Goal: Task Accomplishment & Management: Use online tool/utility

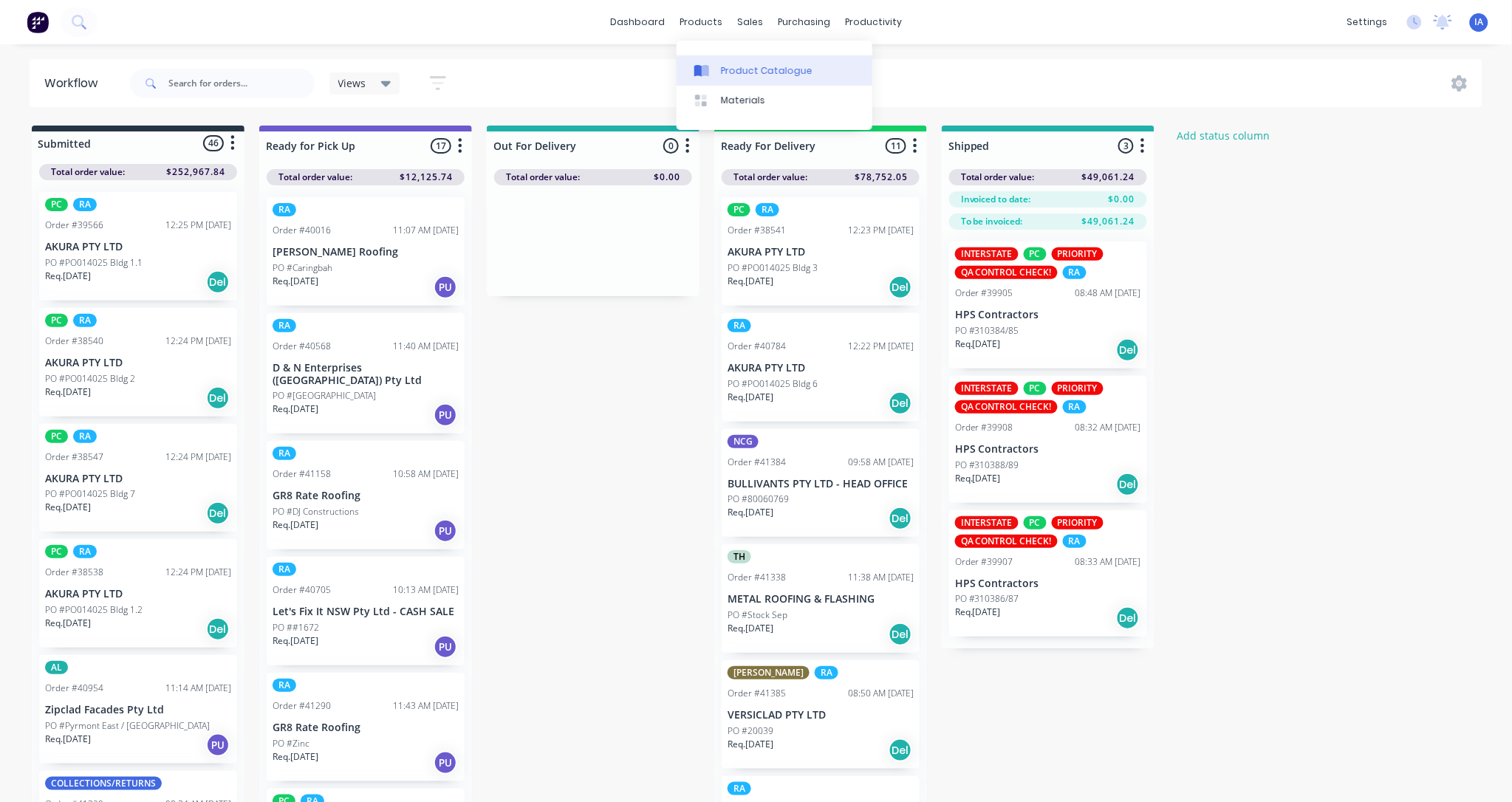
click at [770, 68] on div "Product Catalogue" at bounding box center [766, 71] width 91 height 13
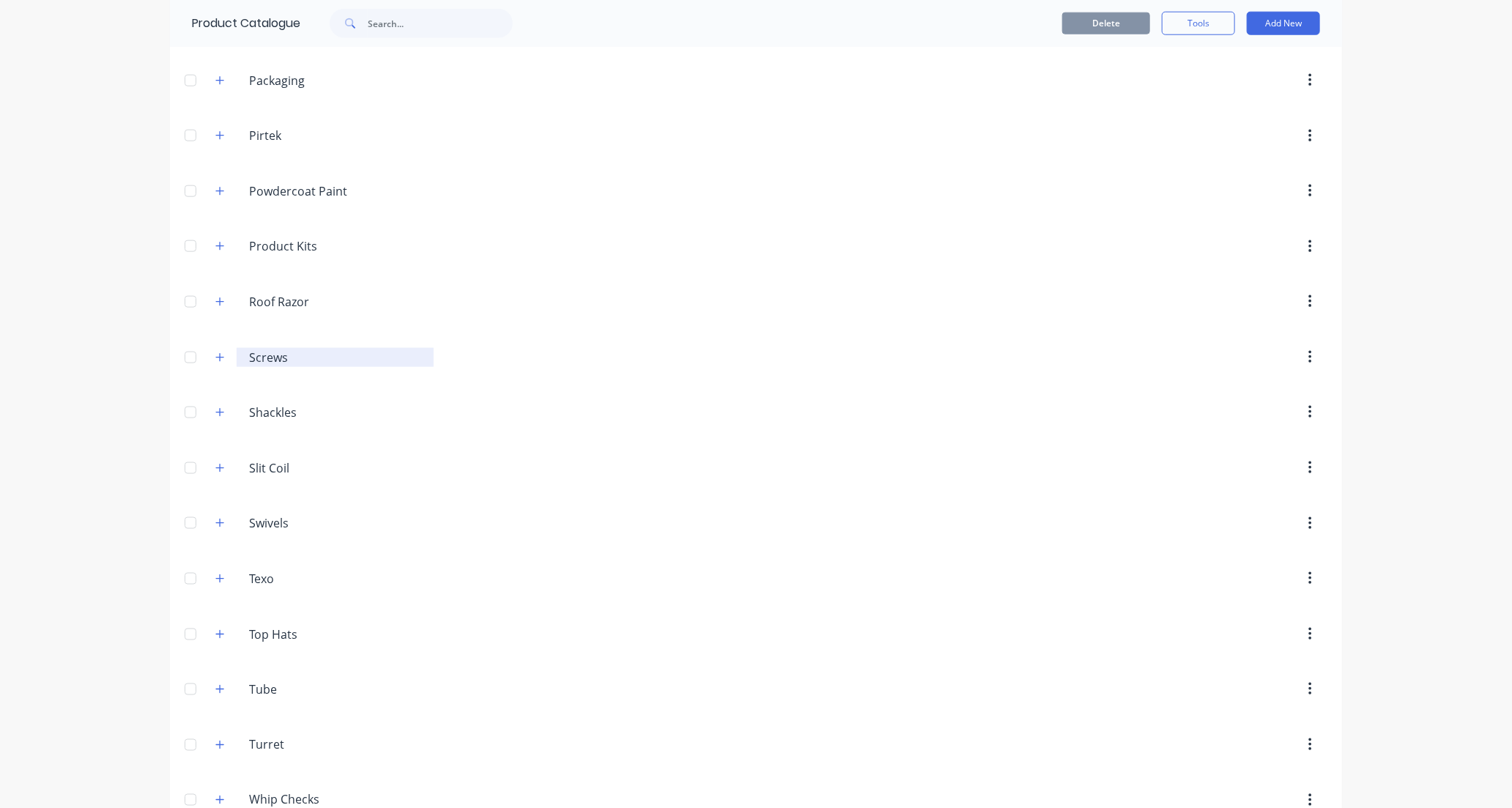
scroll to position [1072, 0]
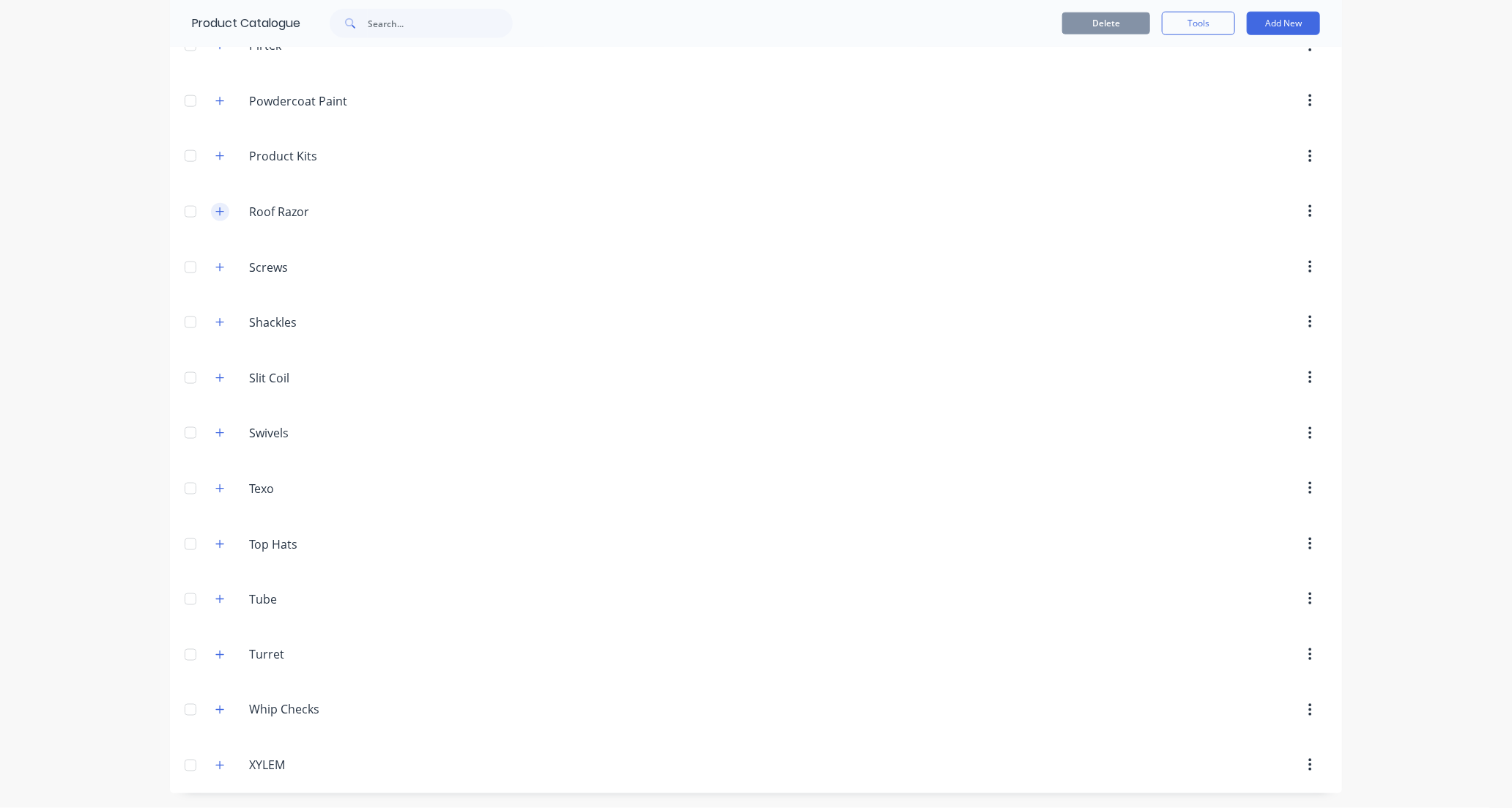
click at [215, 208] on icon "button" at bounding box center [219, 212] width 9 height 10
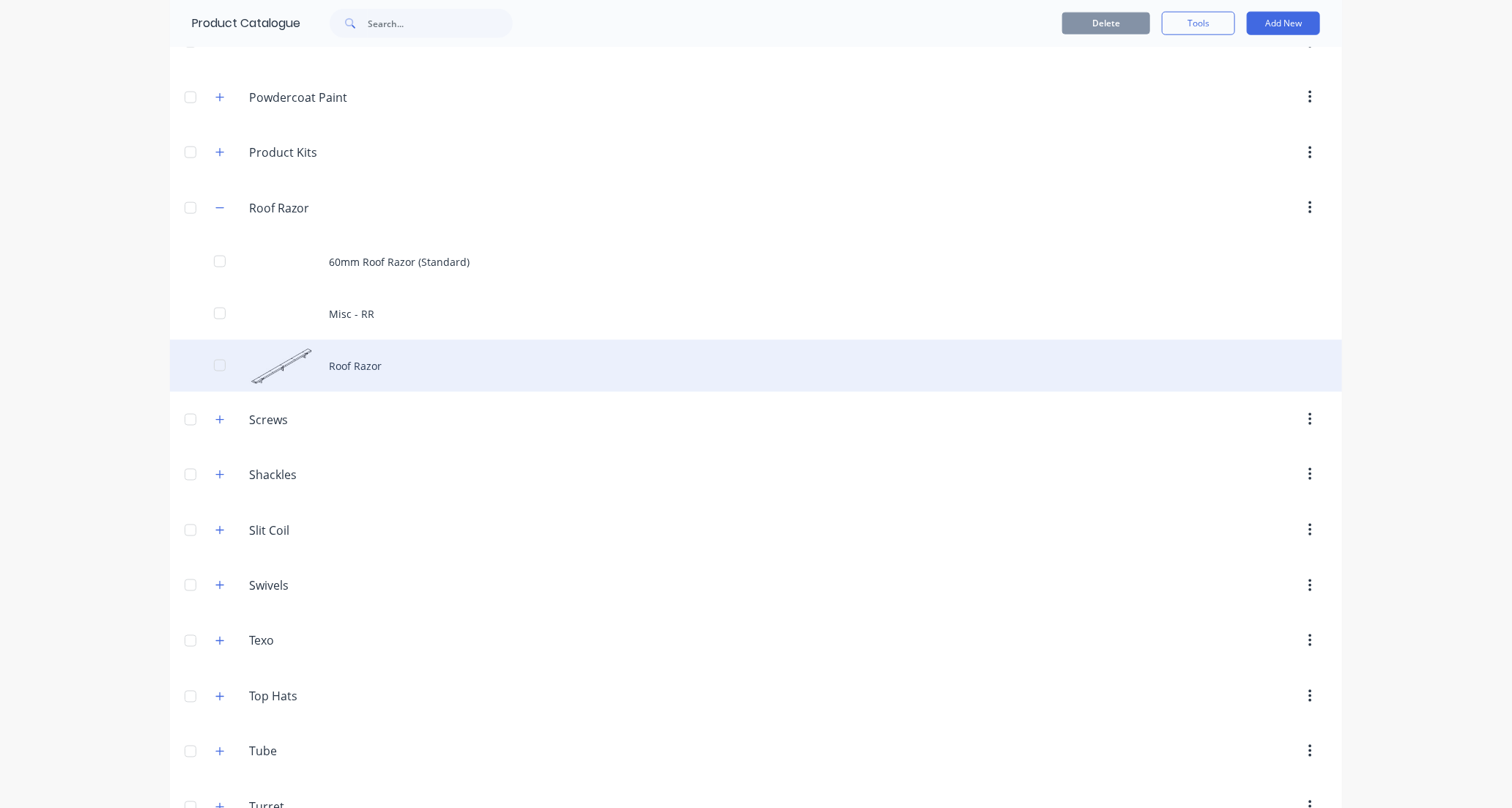
drag, startPoint x: 550, startPoint y: 375, endPoint x: 568, endPoint y: 376, distance: 18.0
click at [568, 376] on div "Roof Razor" at bounding box center [756, 365] width 1172 height 52
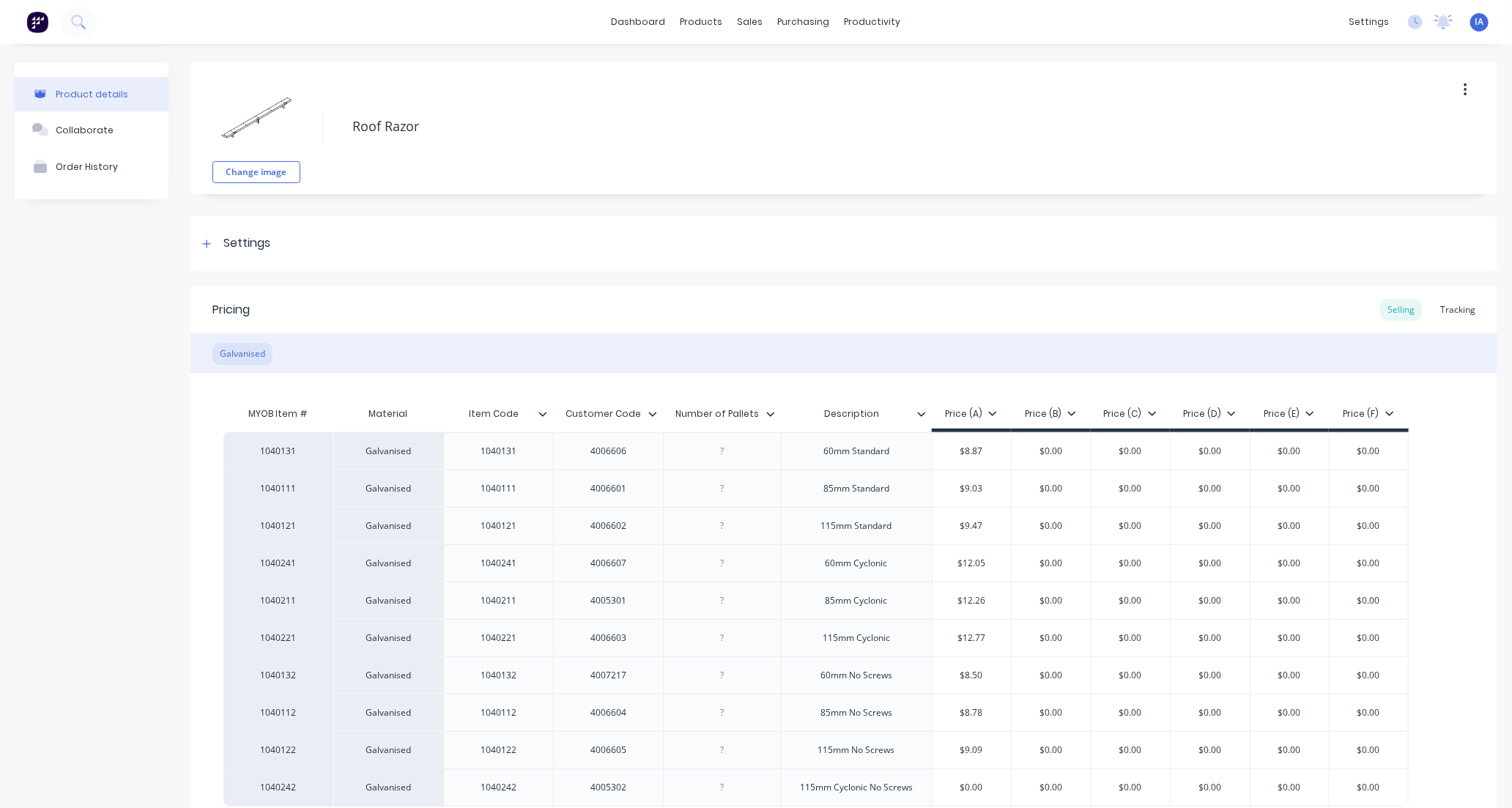
type textarea "x"
click at [1441, 310] on div "Tracking" at bounding box center [1458, 310] width 50 height 22
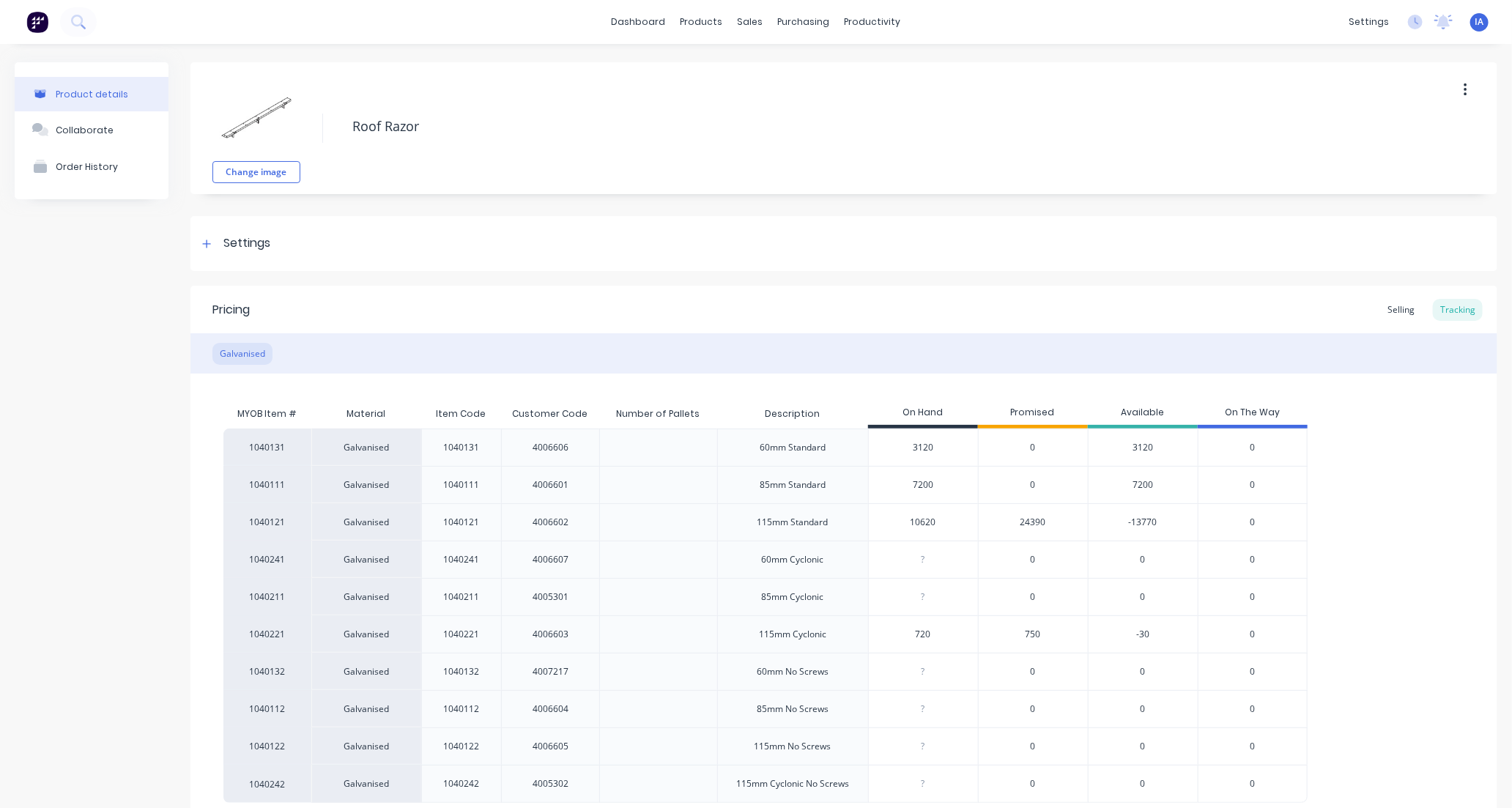
click at [917, 522] on input "10620" at bounding box center [923, 522] width 109 height 13
type input "1"
type textarea "x"
type input "12510"
type textarea "x"
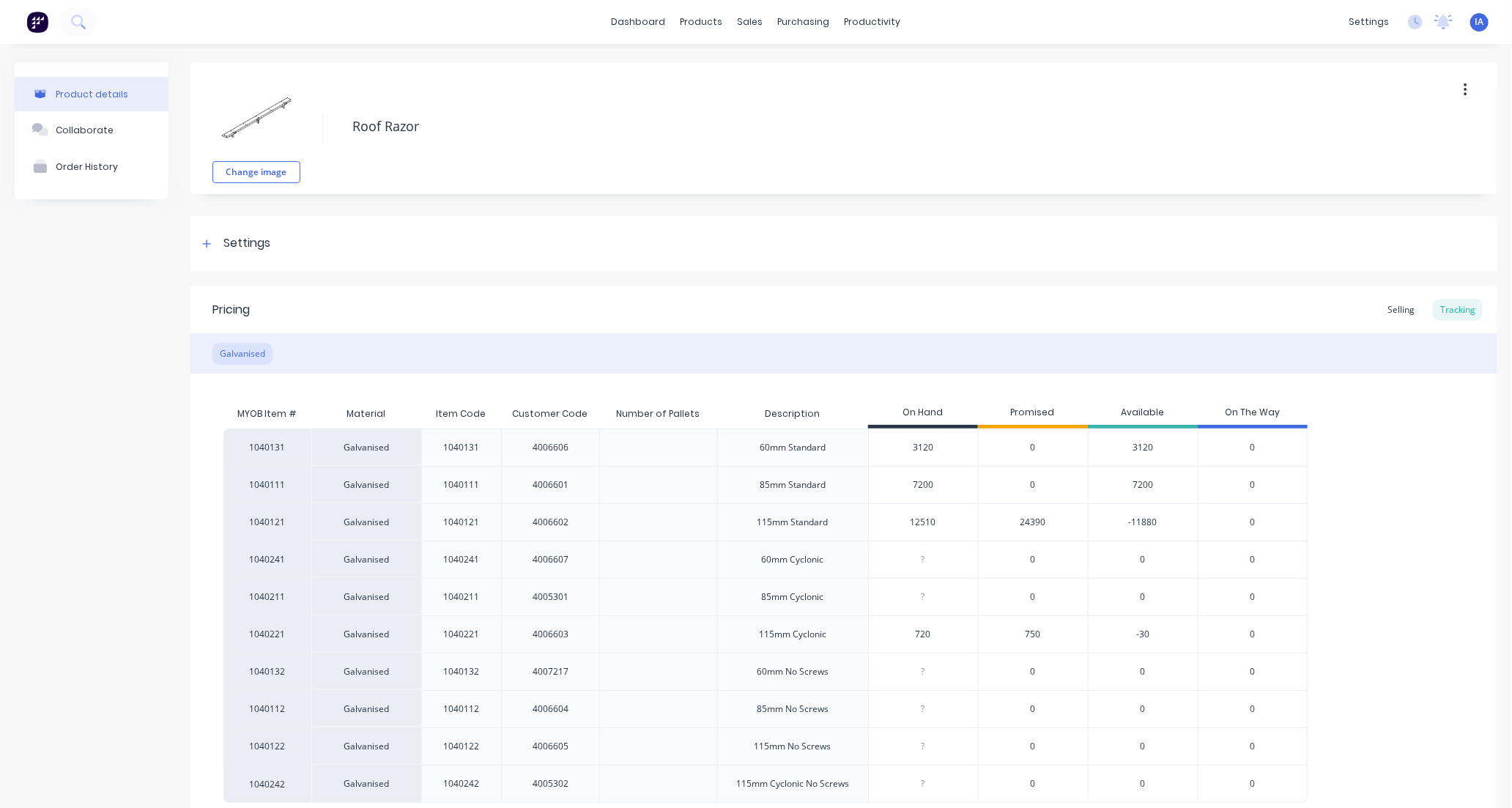
click at [1322, 538] on div "1040131 Galvanised 1040131 4006606 60mm Standard 3120 0 3120 0 1040111 Galvanis…" at bounding box center [844, 615] width 1241 height 375
drag, startPoint x: 920, startPoint y: 526, endPoint x: 951, endPoint y: 527, distance: 31.0
click at [920, 526] on input "12510" at bounding box center [923, 522] width 109 height 13
type input "1210"
type textarea "x"
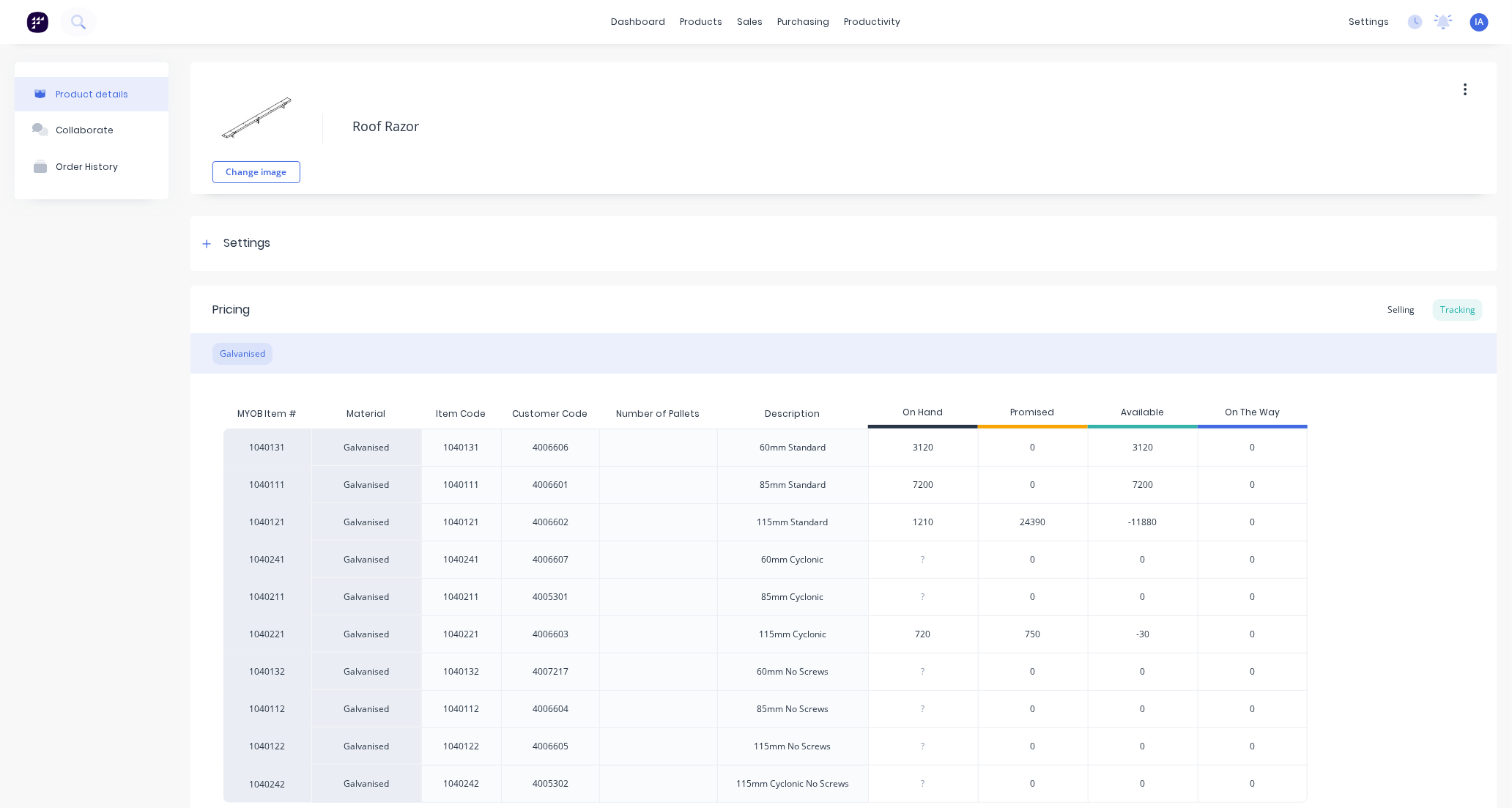
type input "120"
type textarea "x"
type input "12"
type textarea "x"
type input "12870"
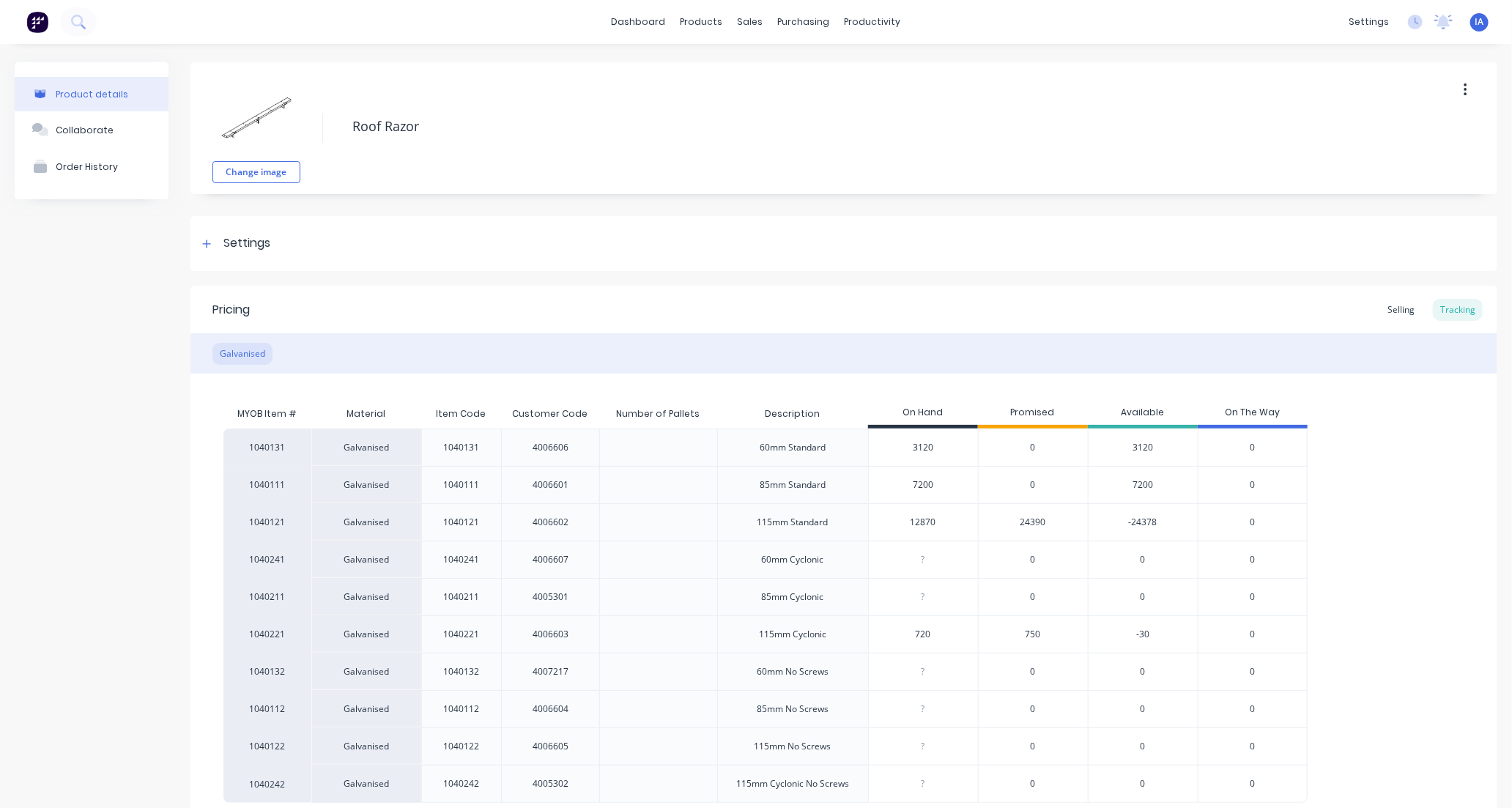
type textarea "x"
type input "12870"
click at [1351, 585] on div "1040131 Galvanised 1040131 4006606 60mm Standard 3120 0 3120 0 1040111 Galvanis…" at bounding box center [844, 615] width 1241 height 375
click at [1353, 599] on div "1040131 Galvanised 1040131 4006606 60mm Standard 3120 0 3120 0 1040111 Galvanis…" at bounding box center [844, 615] width 1241 height 375
click at [1408, 546] on div "1040131 Galvanised 1040131 4006606 60mm Standard 3120 0 3120 0 1040111 Galvanis…" at bounding box center [844, 615] width 1241 height 375
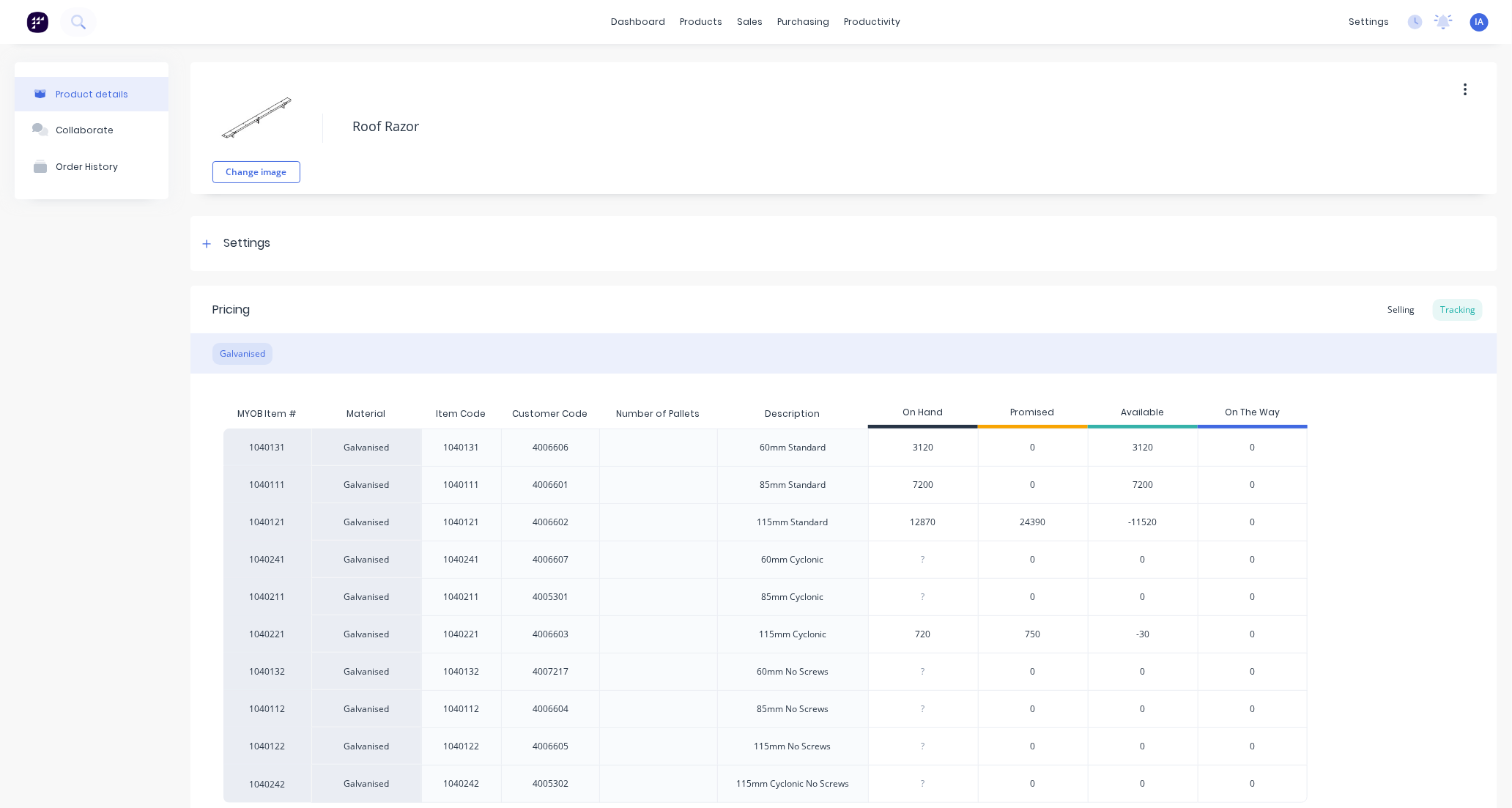
scroll to position [103, 0]
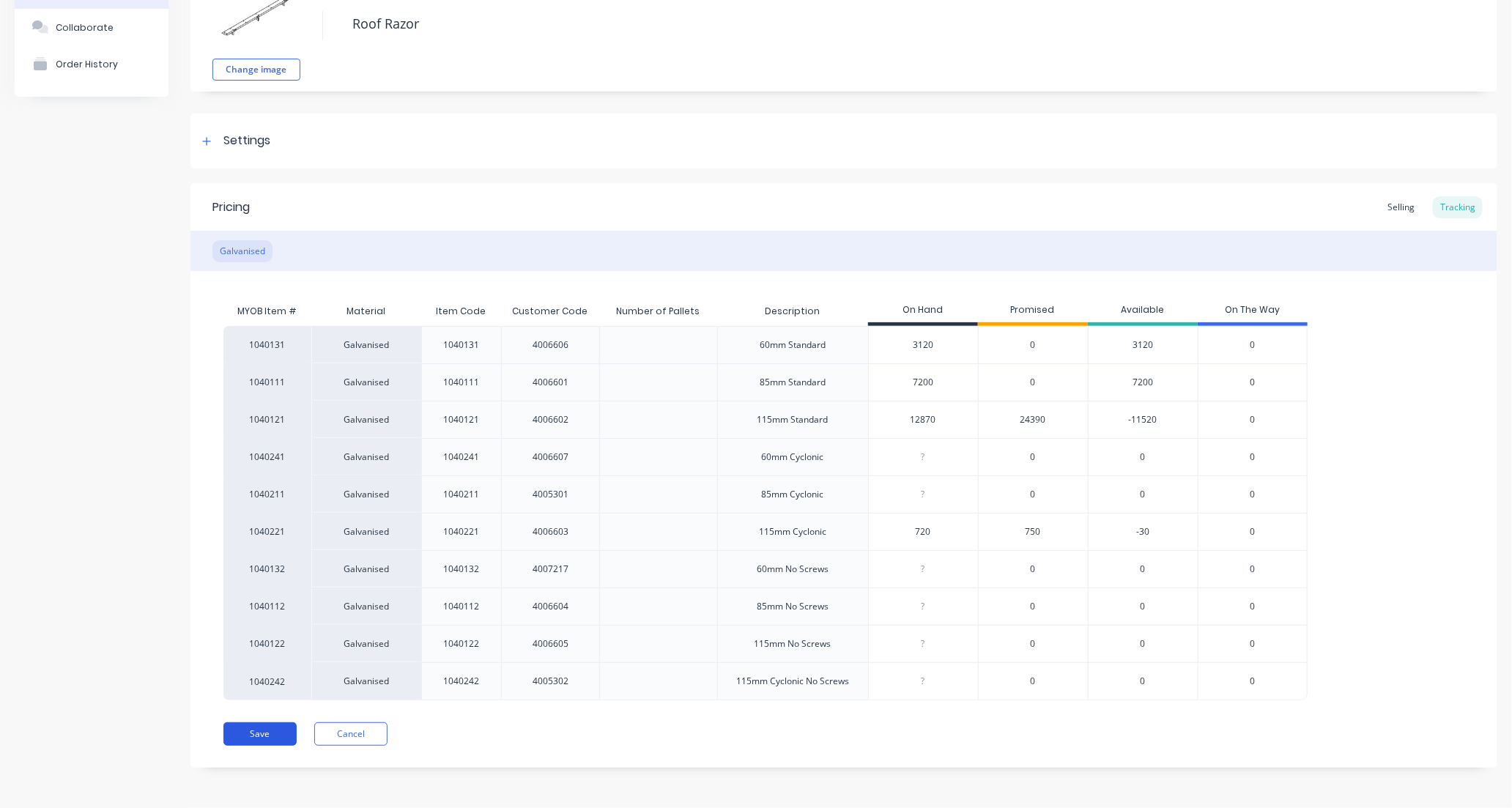
click at [268, 738] on button "Save" at bounding box center [260, 733] width 73 height 23
type textarea "x"
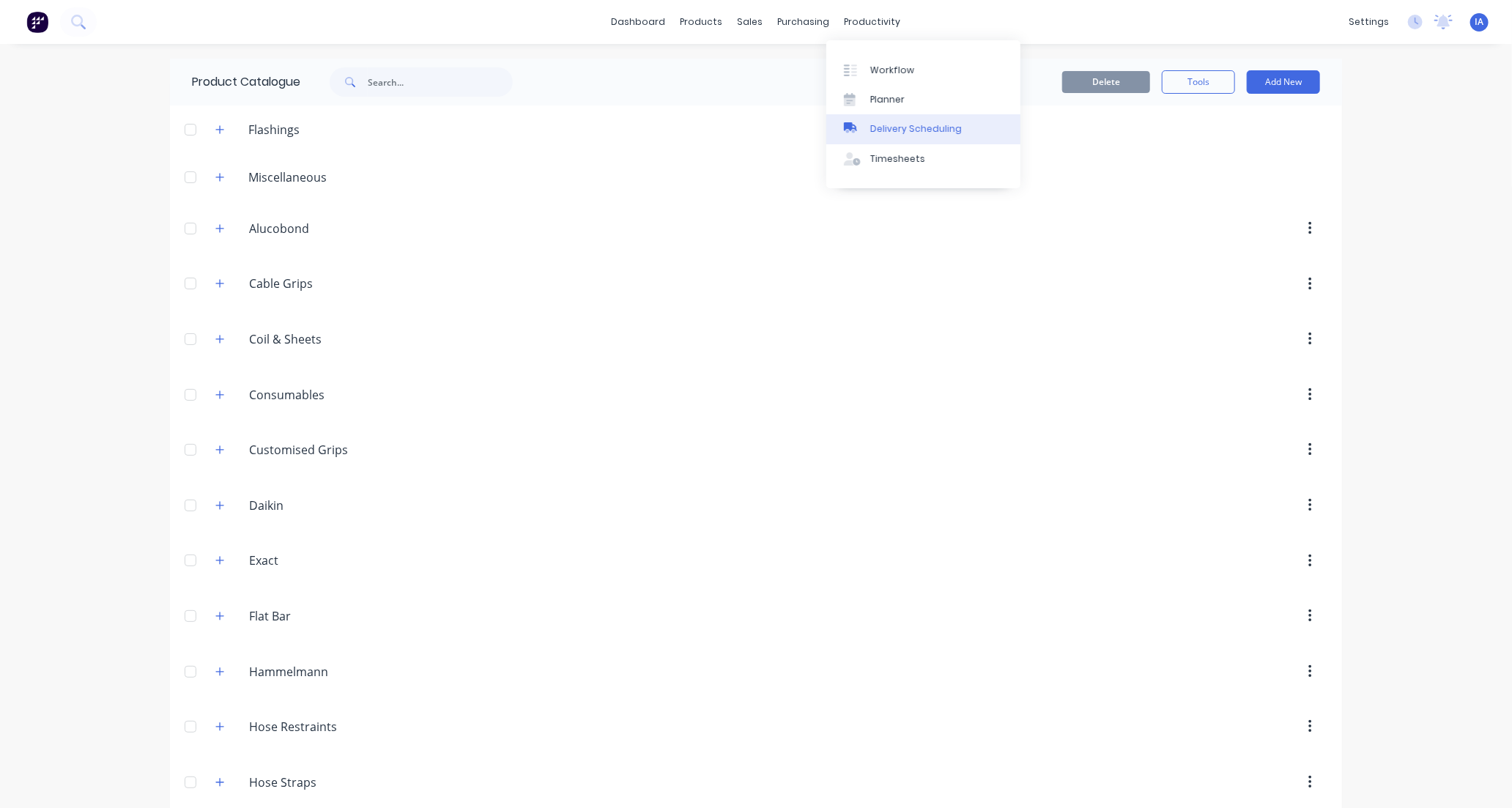
click at [927, 133] on div "Delivery Scheduling" at bounding box center [916, 129] width 91 height 13
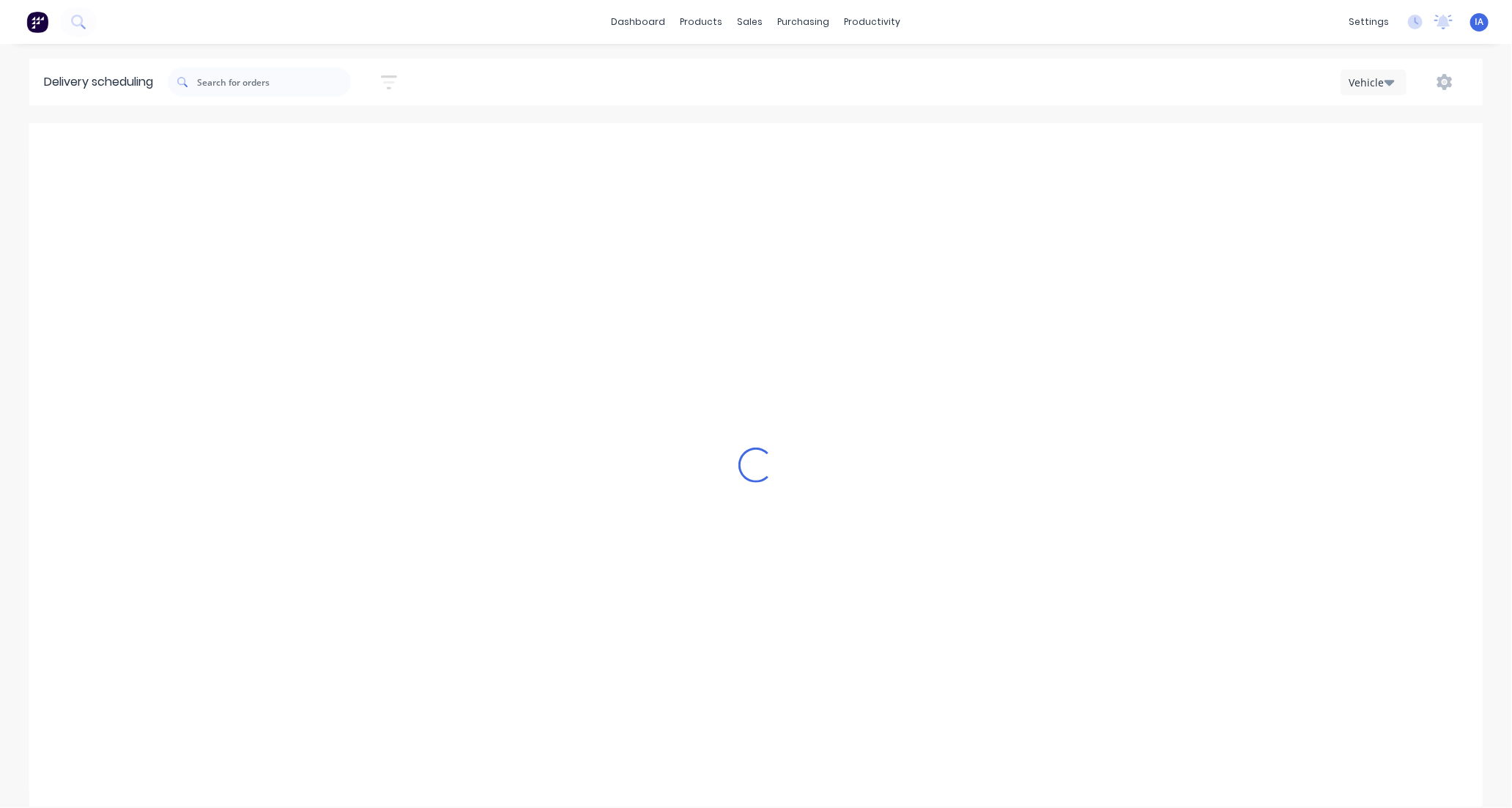
scroll to position [0, 1]
